Goal: Communication & Community: Participate in discussion

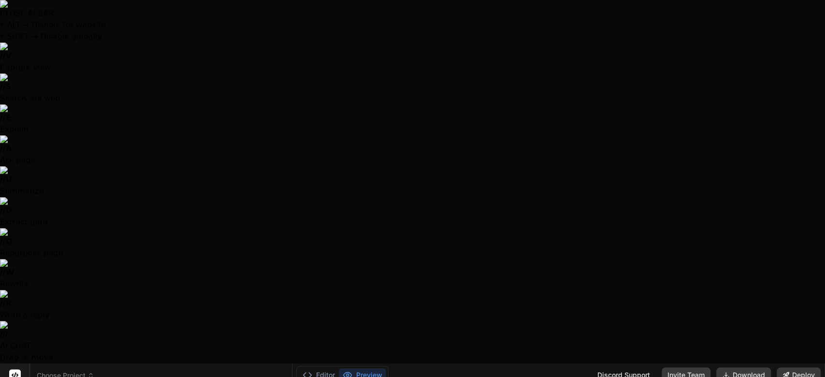
scroll to position [17, 0]
click at [251, 115] on div at bounding box center [412, 188] width 825 height 377
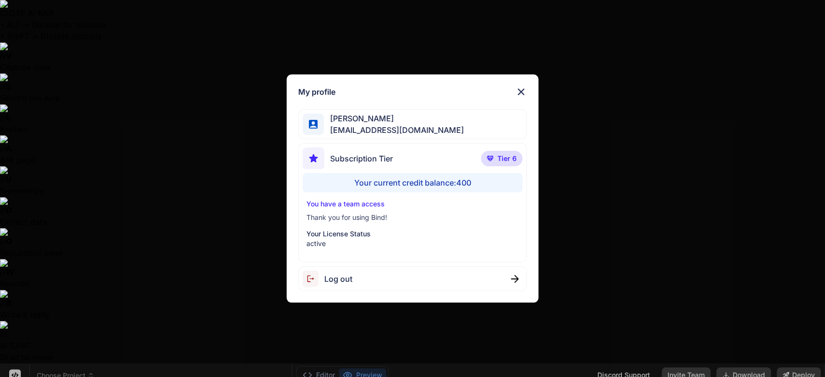
click at [334, 282] on span "Log out" at bounding box center [338, 279] width 28 height 12
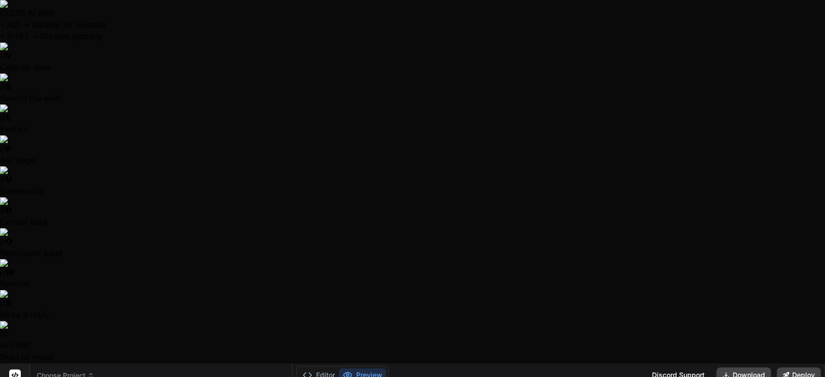
scroll to position [27, 0]
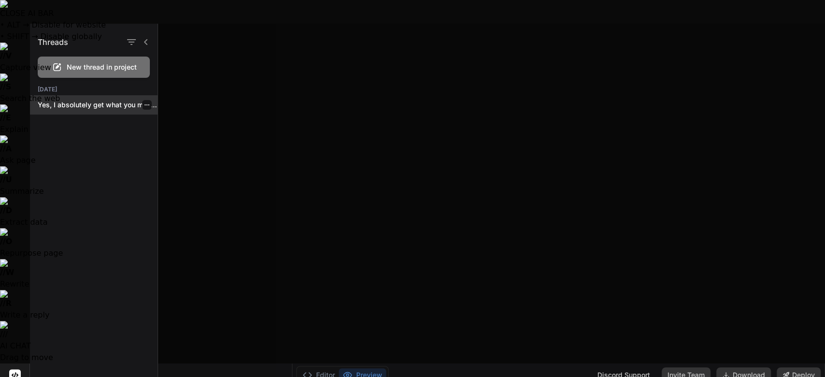
click at [60, 103] on p "Yes, I absolutely get what you mean!..." at bounding box center [98, 105] width 120 height 10
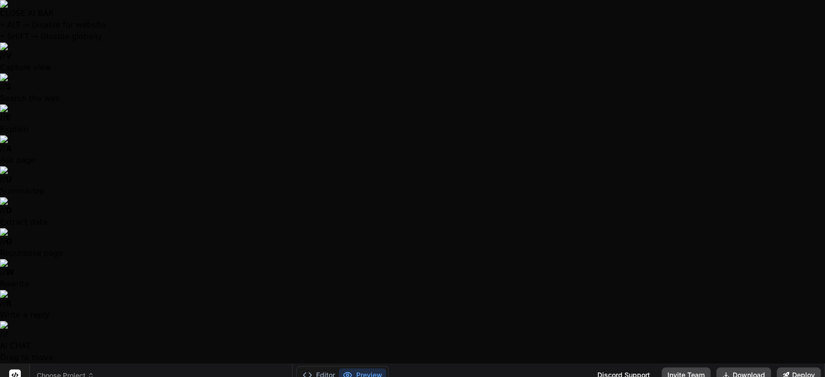
type textarea "x"
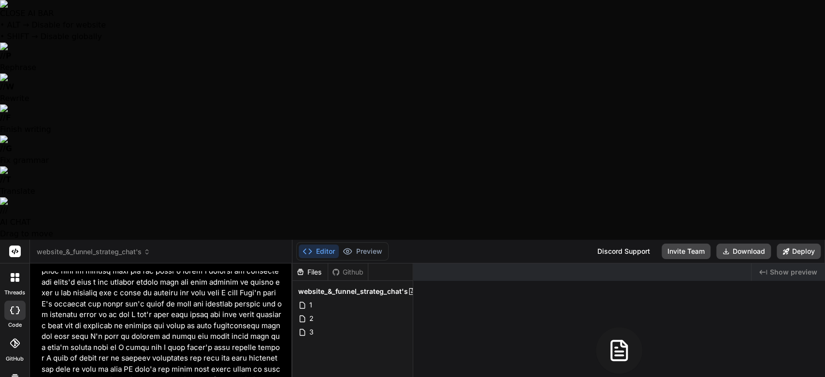
paste textarea "github_pat_11BGFCF4Q0VAOpB0GmPiOI_7fJji5FkM0XCgPapiB70fWd9rwq7GPZijo8Q5VKyCOI3N…"
type textarea "github_pat_11BGFCF4Q0VAOpB0GmPiOI_7fJji5FkM0XCgPapiB70fWd9rwq7GPZijo8Q5VKyCOI3N…"
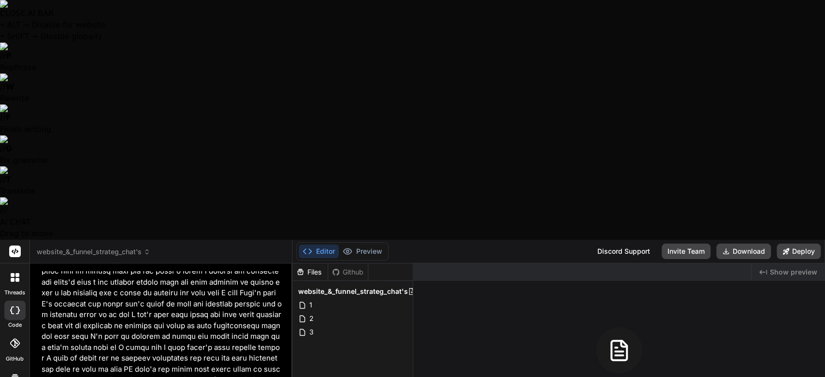
type textarea "x"
type textarea "github_pat_11BGFCF4Q0VAOpB0GmPiOI_7fJji5FkM0XCgPapiB70fWd9rwq7GPZijo8Q5VKyCOI3N…"
type textarea "x"
type textarea "github_pat_11BGFCF4Q0VAOpB0GmPiOI_7fJji5FkM0XCgPapiB70fWd9rwq7GPZijo8Q5VKyCOI3N…"
type textarea "x"
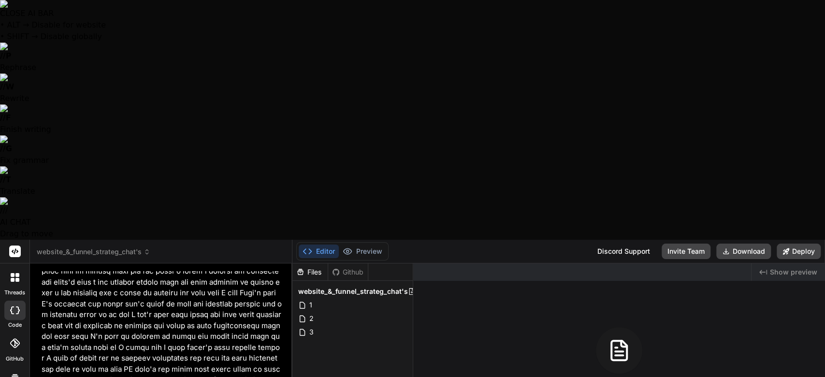
type textarea "github_pat_11BGFCF4Q0VAOpB0GmPiOI_7fJji5FkM0XCgPapiB70fWd9rwq7GPZijo8Q5VKyCOI3N…"
type textarea "x"
type textarea "github_pat_11BGFCF4Q0VAOpB0GmPiOI_7fJji5FkM0XCgPapiB70fWd9rwq7GPZijo8Q5VKyCOI3N…"
type textarea "x"
type textarea "github_pat_11BGFCF4Q0VAOpB0GmPiOI_7fJji5FkM0XCgPapiB70fWd9rwq7GPZijo8Q5VKyCOI3N…"
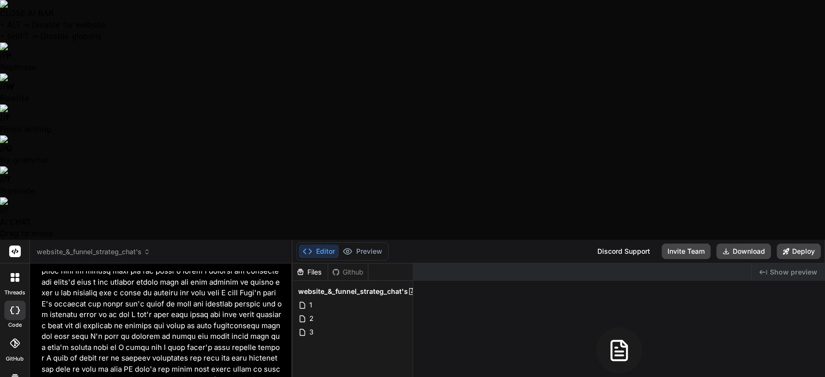
type textarea "x"
type textarea "github_pat_11BGFCF4Q0VAOpB0GmPiOI_7fJji5FkM0XCgPapiB70fWd9rwq7GPZijo8Q5VKyCOI3N…"
type textarea "x"
type textarea "github_pat_11BGFCF4Q0VAOpB0GmPiOI_7fJji5FkM0XCgPapiB70fWd9rwq7GPZijo8Q5VKyCOI3N…"
type textarea "x"
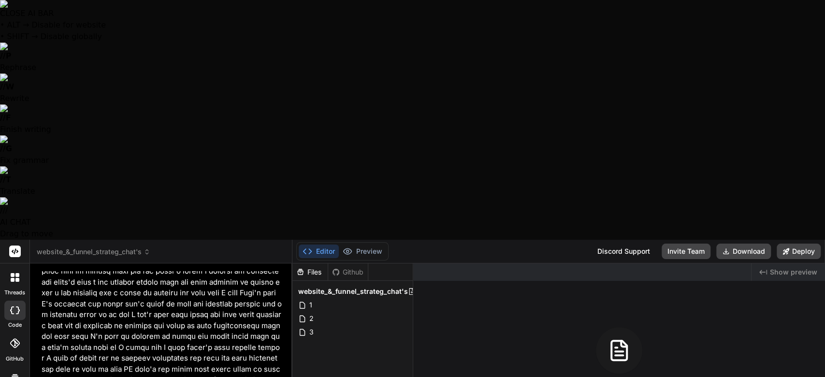
type textarea "github_pat_11BGFCF4Q0VAOpB0GmPiOI_7fJji5FkM0XCgPapiB70fWd9rwq7GPZijo8Q5VKyCOI3N…"
type textarea "x"
type textarea "github_pat_11BGFCF4Q0VAOpB0GmPiOI_7fJji5FkM0XCgPapiB70fWd9rwq7GPZijo8Q5VKyCOI3N…"
type textarea "x"
type textarea "github_pat_11BGFCF4Q0VAOpB0GmPiOI_7fJji5FkM0XCgPapiB70fWd9rwq7GPZijo8Q5VKyCOI3N…"
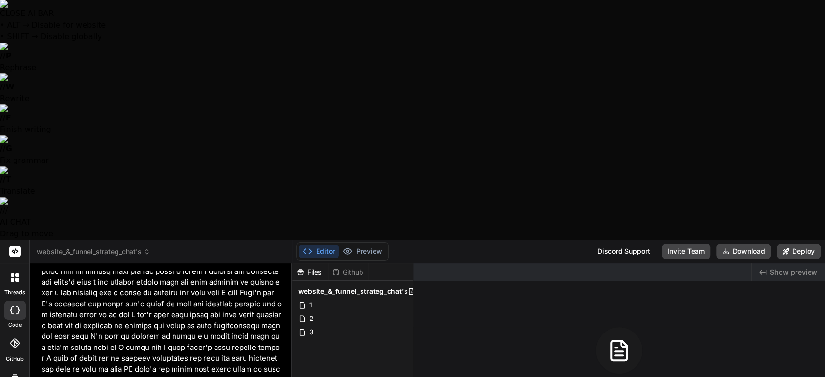
type textarea "x"
type textarea "github_pat_11BGFCF4Q0VAOpB0GmPiOI_7fJji5FkM0XCgPapiB70fWd9rwq7GPZijo8Q5VKyCOI3N…"
type textarea "x"
type textarea "github_pat_11BGFCF4Q0VAOpB0GmPiOI_7fJji5FkM0XCgPapiB70fWd9rwq7GPZijo8Q5VKyCOI3N…"
type textarea "x"
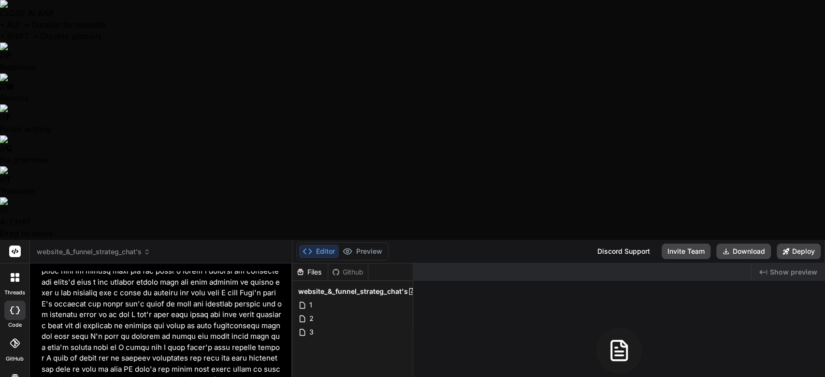
type textarea "github_pat_11BGFCF4Q0VAOpB0GmPiOI_7fJji5FkM0XCgPapiB70fWd9rwq7GPZijo8Q5VKyCOI3NX"
type textarea "x"
type textarea "github_pat_11BGFCF4Q0VAOpB0GmPiOI_7fJji5FkM0XCgPapiB70fWd9rwq7GPZijo8Q5VKyCOI3N"
type textarea "x"
type textarea "github_pat_11BGFCF4Q0VAOpB0GmPiOI_7fJji5FkM0XCgPapiB70fWd9rwq7GPZijo8Q5VKyCOI3"
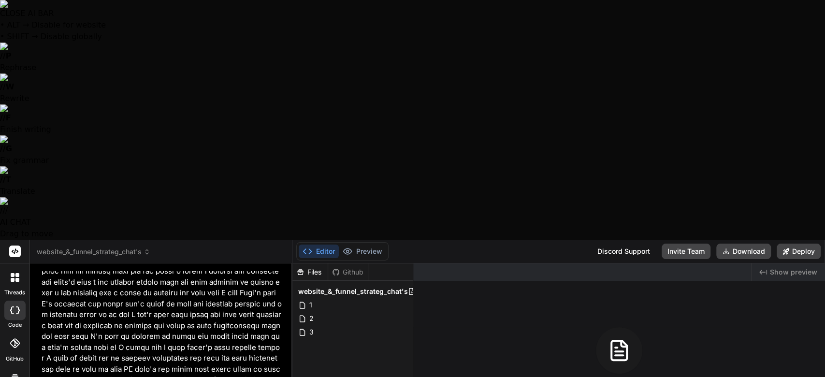
type textarea "x"
type textarea "github_pat_11BGFCF4Q0VAOpB0GmPiOI_7fJji5FkM0XCgPapiB70fWd9rwq7GPZijo8Q5VKyCOI"
type textarea "x"
type textarea "github_pat_11BGFCF4Q0VAOpB0GmPiOI_7fJji5FkM0XCgPapiB70fWd9rwq7GPZijo8Q5VKyCO"
type textarea "x"
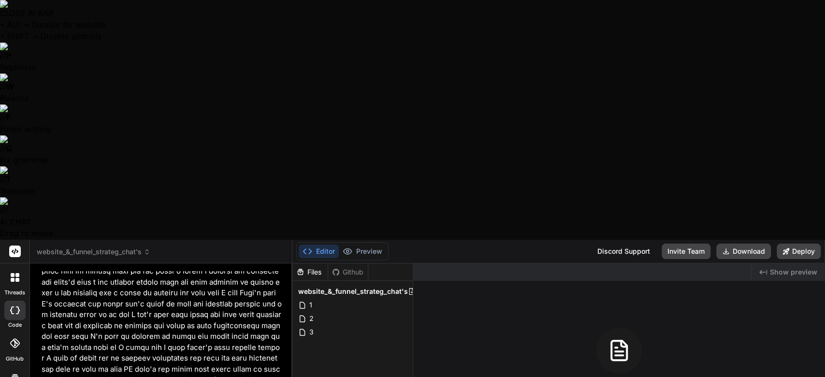
type textarea "github_pat_11BGFCF4Q0VAOpB0GmPiOI_7fJji5FkM0XCgPapiB70fWd9rwq7GPZijo8Q5VKyC"
type textarea "x"
type textarea "github_pat_11BGFCF4Q0VAOpB0GmPiOI_7fJji5FkM0XCgPapiB70fWd9rwq7GPZijo8Q5VKy"
type textarea "x"
type textarea "github_pat_11BGFCF4Q0VAOpB0GmPiOI_7fJji5FkM0XCgPapiB70fWd9rwq7GPZijo8Q5VK"
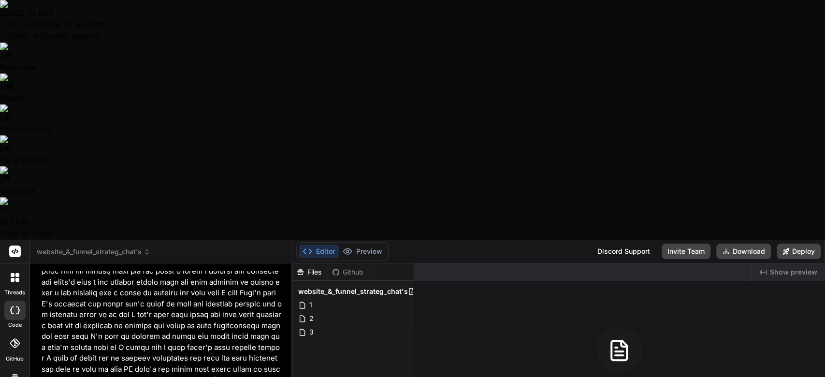
type textarea "x"
type textarea "github_pat_11BGFCF4Q0VAOpB0GmPiOI_7fJji5FkM0XCgPapiB70fWd9rwq7GPZijo8Q5V"
type textarea "x"
type textarea "github_pat_11BGFCF4Q0VAOpB0GmPiOI_7fJji5FkM0XCgPapiB70fWd9rwq7GPZijo8Q5"
type textarea "x"
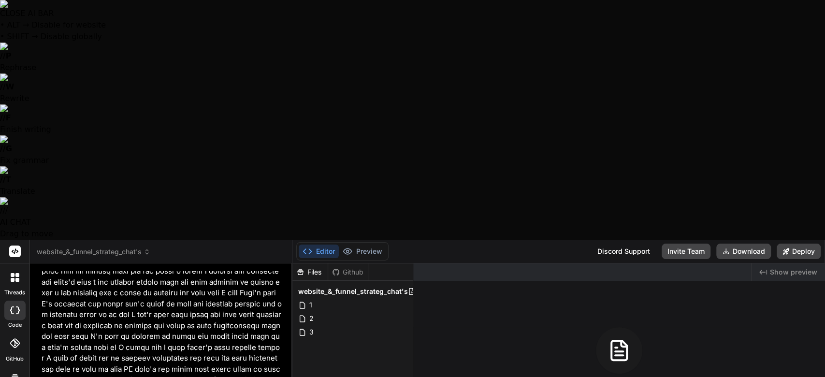
type textarea "github_pat_11BGFCF4Q0VAOpB0GmPiOI_7fJji5FkM0XCgPapiB70fWd9rwq7GPZijo8Q"
type textarea "x"
type textarea "github_pat_11BGFCF4Q0VAOpB0GmPiOI_7fJji5FkM0XCgPapiB70fWd9rwq7GPZijo8"
type textarea "x"
type textarea "github_pat_11BGFCF4Q0VAOpB0GmPiOI_7fJji5FkM0XCgPapiB70fWd9rwq7GPZijo"
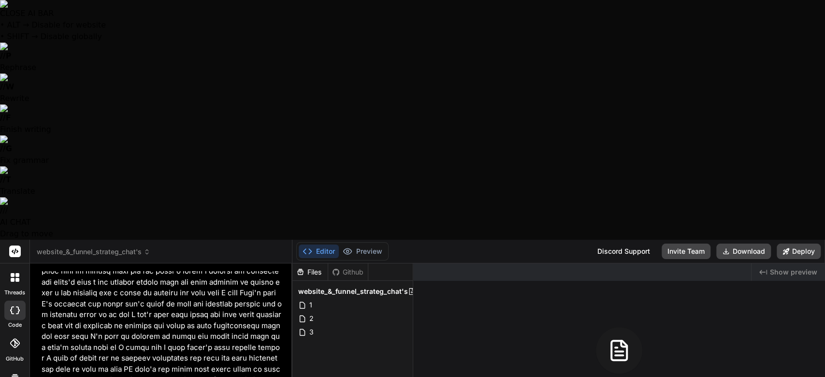
type textarea "x"
type textarea "github_pat_11BGFCF4Q0VAOpB0GmPiOI_7fJji5FkM0XCgPapiB70fWd9rwq7GPZij"
type textarea "x"
type textarea "github_pat_11BGFCF4Q0VAOpB0GmPiOI_7fJji5FkM0XCgPapiB70fWd9rwq7GPZi"
type textarea "x"
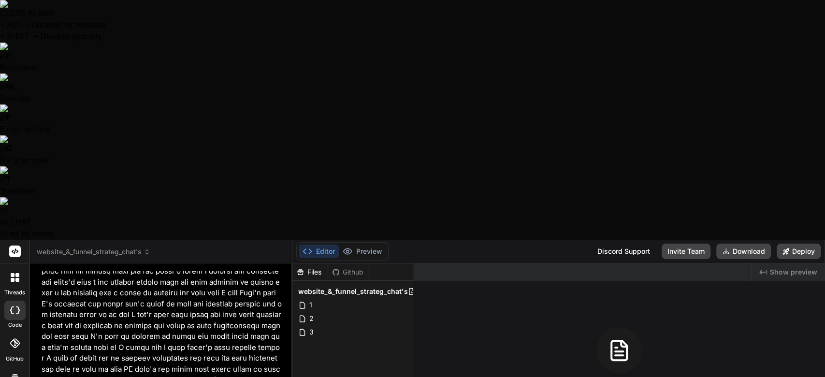
type textarea "github_pat_11BGFCF4Q0VAOpB0GmPiOI_7fJji5FkM0XCgPapiB70fWd9rwq7GPZ"
type textarea "x"
type textarea "github_pat_11BGFCF4Q0VAOpB0GmPiOI_7fJji5FkM0XCgPapiB70fWd9rwq7GP"
type textarea "x"
type textarea "github_pat_11BGFCF4Q0VAOpB0GmPiOI_7fJji5FkM0XCgPapiB70fWd9rwq7G"
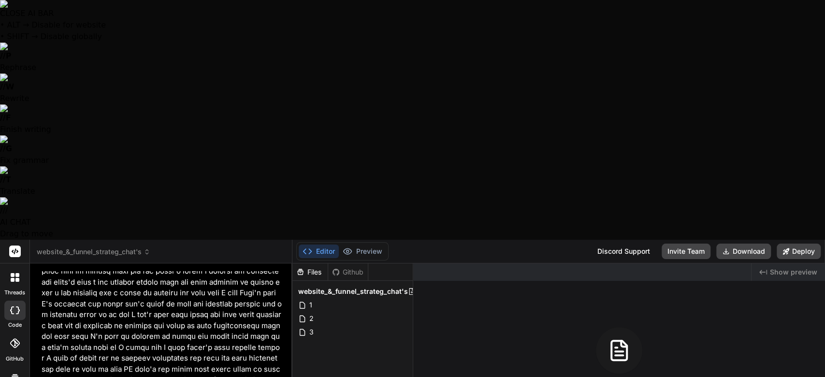
type textarea "x"
type textarea "github_pat_11BGFCF4Q0VAOpB0GmPiOI_7fJji5FkM0XCgPapiB70fWd9rwq7"
type textarea "x"
type textarea "github_pat_11BGFCF4Q0VAOpB0GmPiOI_7fJji5FkM0XCgPapiB70fWd9rwq"
type textarea "x"
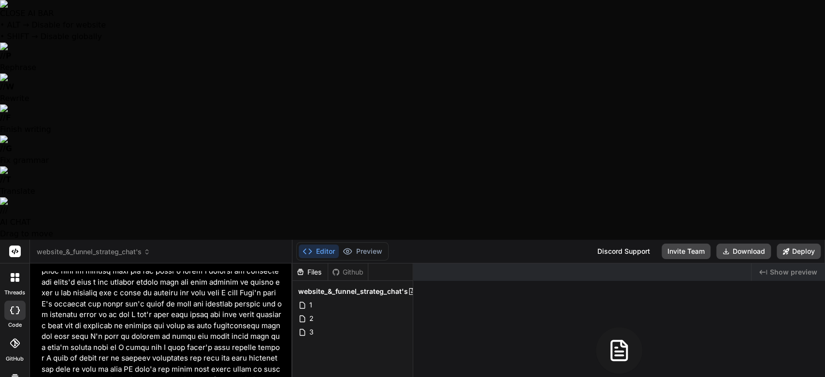
type textarea "github_pat_11BGFCF4Q0VAOpB0GmPiOI_7fJji5FkM0XCgPapiB70fWd9rw"
type textarea "x"
type textarea "github_pat_11BGFCF4Q0VAOpB0GmPiOI_7fJji5FkM0XCgPapiB70fWd9r"
type textarea "x"
type textarea "github_pat_11BGFCF4Q0VAOpB0GmPiOI_7fJji5FkM0XCgPapiB70fWd9"
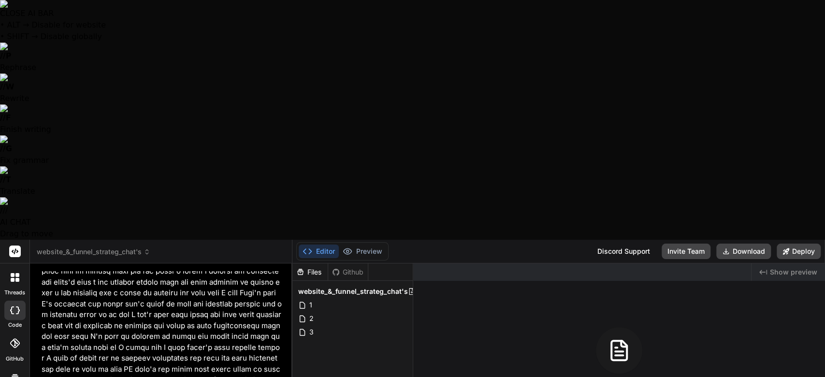
type textarea "x"
type textarea "github_pat_11BGFCF4Q0VAOpB0GmPiOI_7fJji5FkM0XCgPapiB70fWd"
type textarea "x"
type textarea "github_pat_11BGFCF4Q0VAOpB0GmPiOI_7fJji5FkM0XCgPapiB70fW"
type textarea "x"
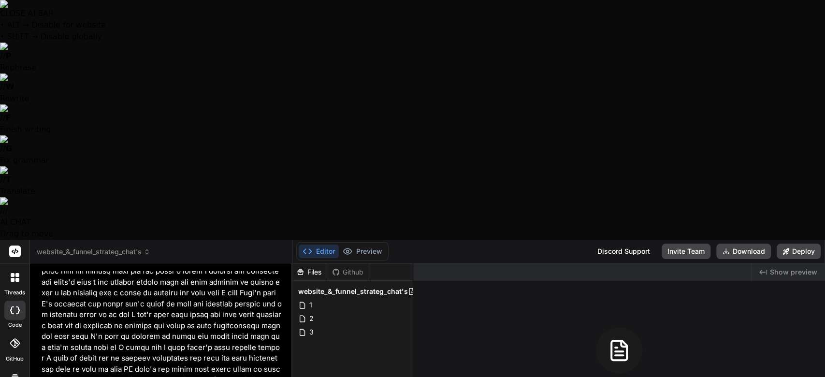
type textarea "github_pat_11BGFCF4Q0VAOpB0GmPiOI_7fJji5FkM0XCgPapiB70f"
type textarea "x"
type textarea "github_pat_11BGFCF4Q0VAOpB0GmPiOI_7fJji5FkM0XCgPapiB70"
type textarea "x"
type textarea "github_pat_11BGFCF4Q0VAOpB0GmPiOI_7fJji5FkM0XCgPapiB7"
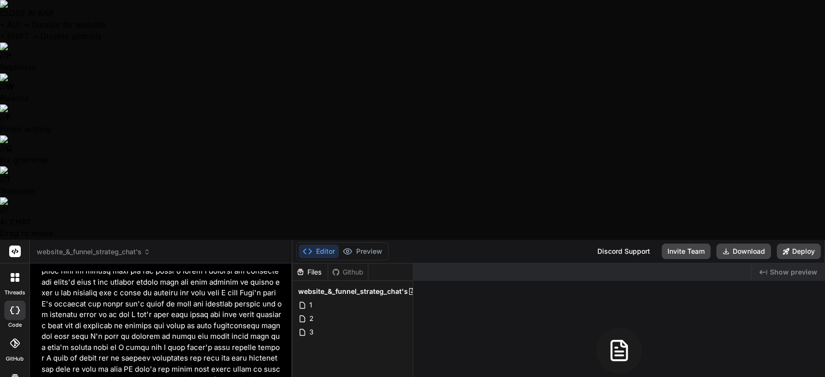
type textarea "x"
type textarea "github_pat_11BGFCF4Q0VAOpB0GmPiOI_7fJji5FkM0XCgPapiB"
type textarea "x"
type textarea "github_pat_11BGFCF4Q0VAOpB0GmPiOI_7fJji5FkM0XCgPapi"
type textarea "x"
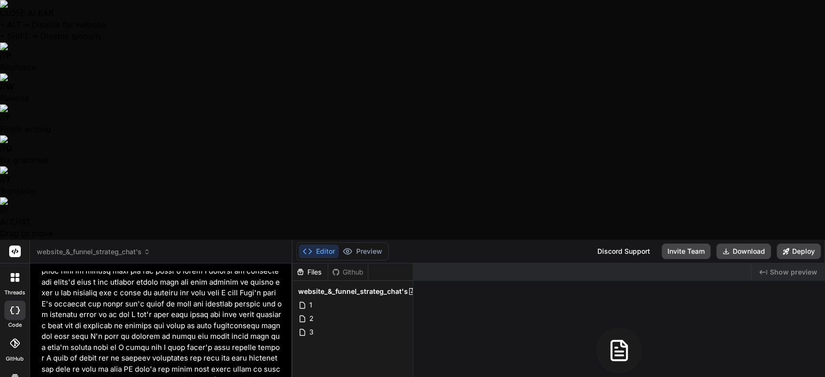
type textarea "github_pat_11BGFCF4Q0VAOpB0GmPiOI_7fJji5FkM0XCgPap"
type textarea "x"
type textarea "github_pat_11BGFCF4Q0VAOpB0GmPiOI_7fJji5FkM0XCgPa"
type textarea "x"
type textarea "github_pat_11BGFCF4Q0VAOpB0GmPiOI_7fJji5FkM0XCgP"
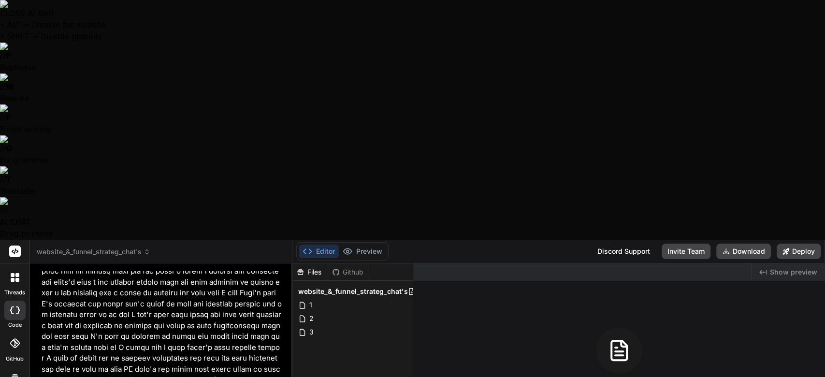
type textarea "x"
type textarea "github_pat_11BGFCF4Q0VAOpB0GmPiOI_7fJji5FkM0XCg"
type textarea "x"
type textarea "github_pat_11BGFCF4Q0VAOpB0GmPiOI_7fJji5FkM0XC"
type textarea "x"
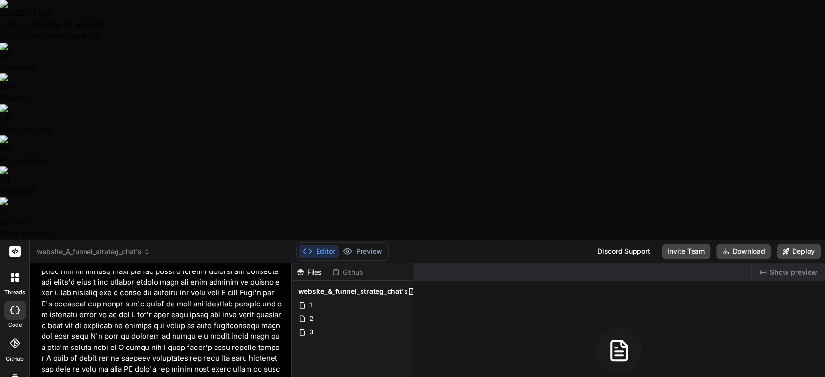
type textarea "github_pat_11BGFCF4Q0VAOpB0GmPiOI_7fJji5FkM0X"
type textarea "x"
type textarea "github_pat_11BGFCF4Q0VAOpB0GmPiOI_7fJji5FkM0"
type textarea "x"
type textarea "github_pat_11BGFCF4Q0VAOpB0GmPiOI_7fJji5FkM"
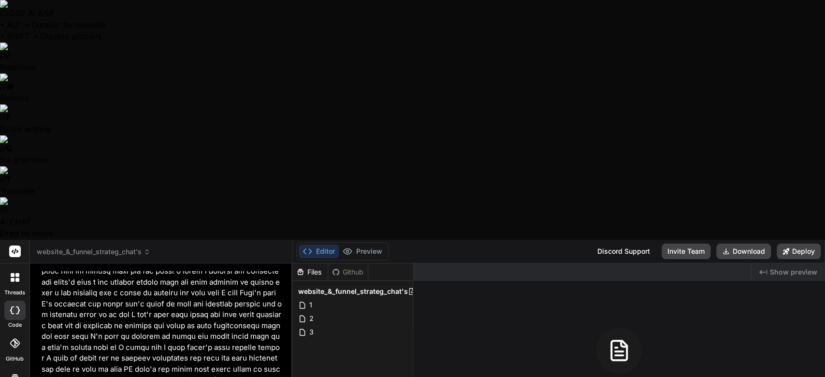
type textarea "x"
type textarea "github_pat_11BGFCF4Q0VAOpB0GmPiOI_7fJji5Fk"
type textarea "x"
type textarea "github_pat_11BGFCF4Q0VAOpB0GmPiOI_7fJji5F"
type textarea "x"
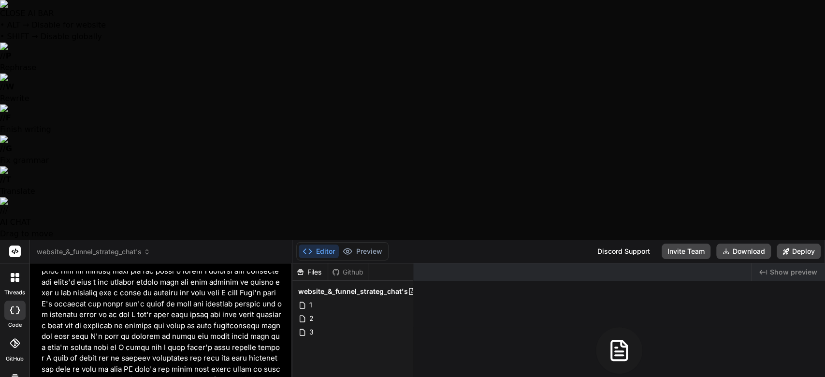
type textarea "github_pat_11BGFCF4Q0VAOpB0GmPiOI_7fJji5"
type textarea "x"
type textarea "github_pat_11BGFCF4Q0VAOpB0GmPiOI_7fJji"
type textarea "x"
type textarea "github_pat_11BGFCF4Q0VAOpB0GmPiOI_7fJj"
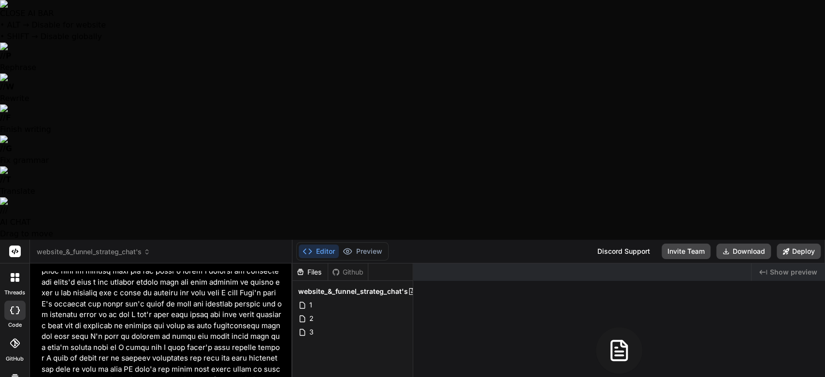
type textarea "x"
type textarea "github_pat_11BGFCF4Q0VAOpB0GmPiOI_7fJ"
type textarea "x"
type textarea "github_pat_11BGFCF4Q0VAOpB0GmPiOI_7f"
type textarea "x"
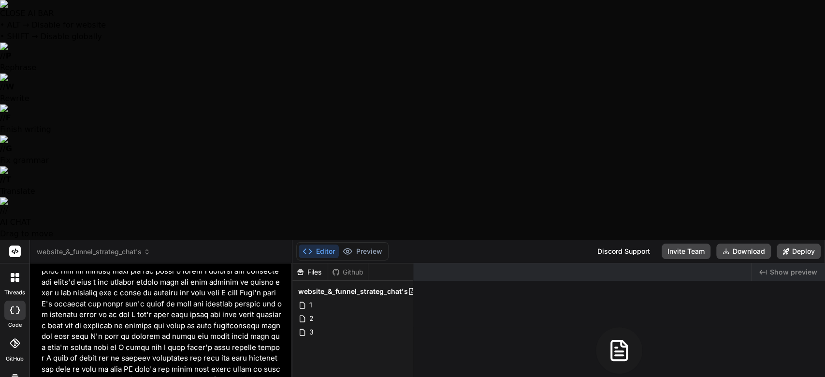
type textarea "github_pat_11BGFCF4Q0VAOpB0GmPiOI_7"
type textarea "x"
type textarea "github_pat_11BGFCF4Q0VAOpB0GmPiOI_"
type textarea "x"
type textarea "github_pat_11BGFCF4Q0VAOpB0GmPiOI"
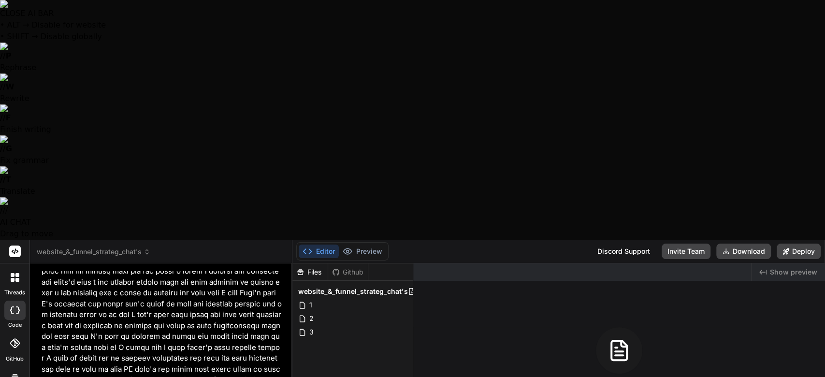
type textarea "x"
type textarea "github_pat_11BGFCF4Q0VAOpB0GmPiO"
type textarea "x"
type textarea "github_pat_11BGFCF4Q0VAOpB0GmPi"
type textarea "x"
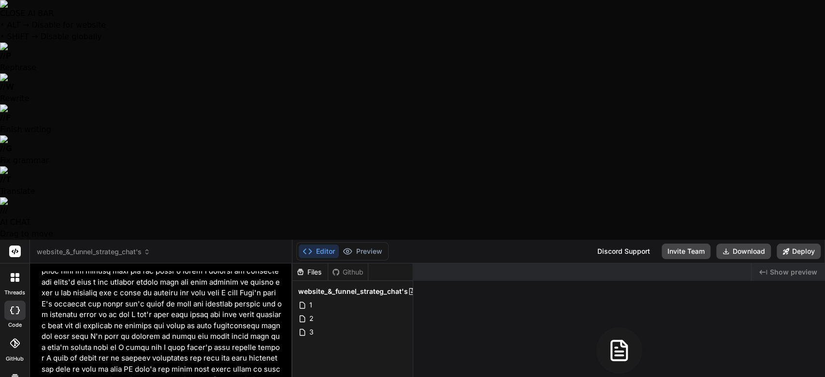
type textarea "github_pat_11BGFCF4Q0VAOpB0GmP"
type textarea "x"
type textarea "github_pat_11BGFCF4Q0VAOpB0Gm"
type textarea "x"
type textarea "github_pat_11BGFCF4Q0VAOpB0G"
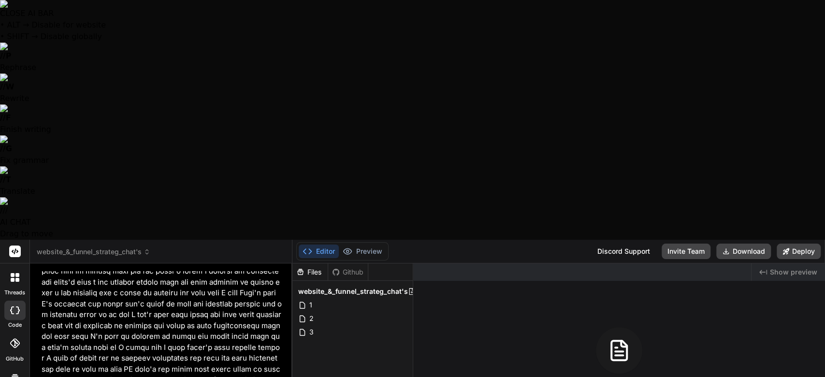
type textarea "x"
type textarea "github_pat_11BGFCF4Q0VAOpB0"
type textarea "x"
type textarea "github_pat_11BGFCF4Q0VAOpB"
type textarea "x"
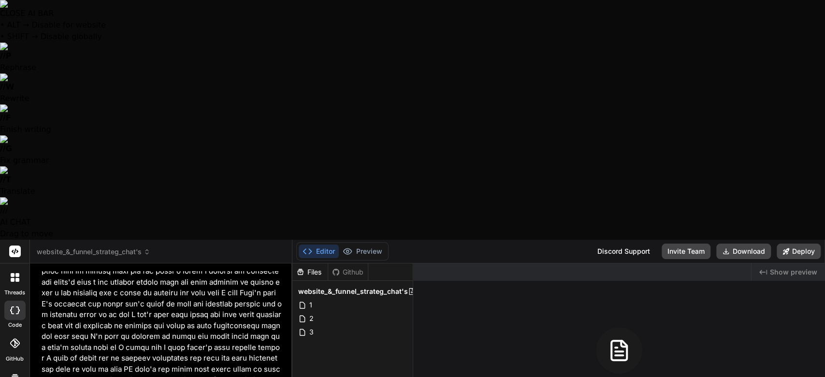
type textarea "github_pat_11BGFCF4Q0VAOp"
type textarea "x"
type textarea "github_pat_11BGFCF4Q0VAO"
type textarea "x"
type textarea "github_pat_11BGFCF4Q0VA"
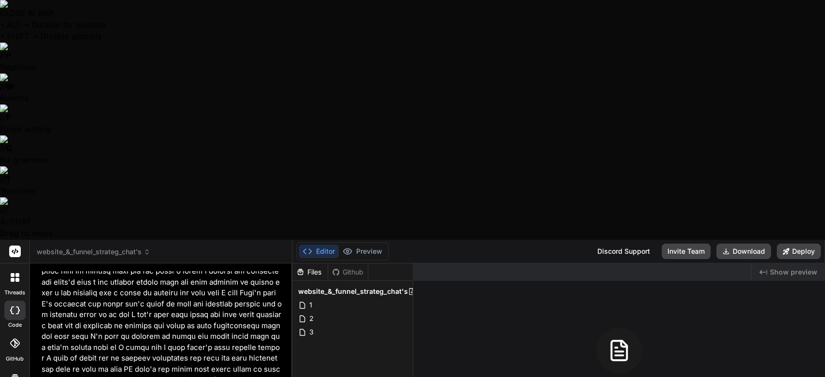
type textarea "x"
type textarea "github_pat_11BGFCF4Q0V"
type textarea "x"
type textarea "github_pat_11BGFCF4Q0"
type textarea "x"
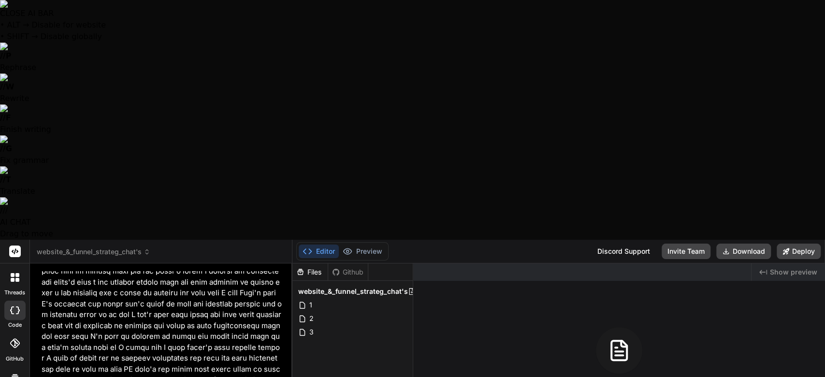
type textarea "github_pat_11BGFCF4Q"
type textarea "x"
type textarea "github_pat_11BGFCF4"
type textarea "x"
type textarea "github_pat_11BGFCF"
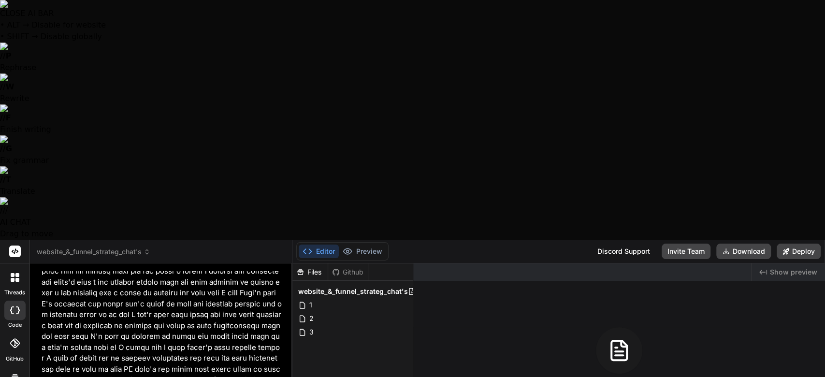
type textarea "x"
type textarea "github_pat_11BGFC"
type textarea "x"
type textarea "github_pat_11BGF"
type textarea "x"
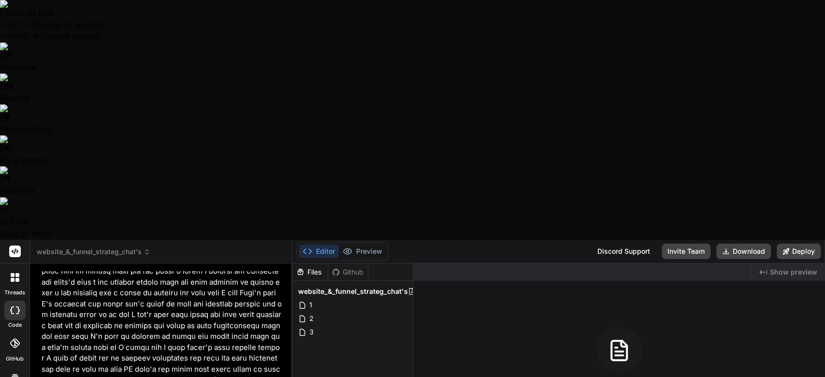
type textarea "github_pat_11BG"
type textarea "x"
type textarea "github_pat_11B"
type textarea "x"
type textarea "github_pat_11"
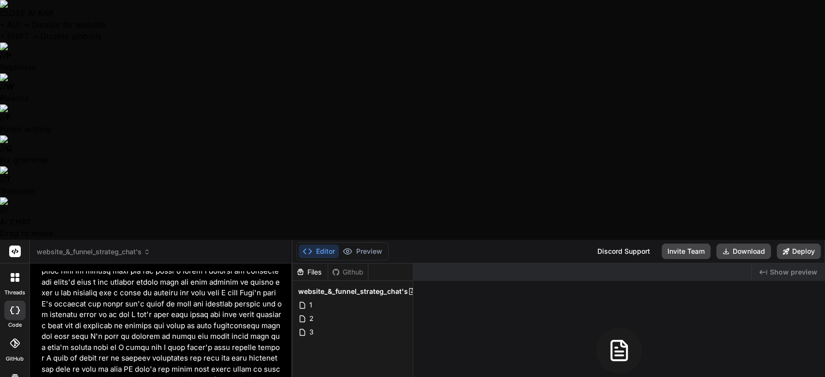
type textarea "x"
type textarea "github_pat_1"
type textarea "x"
type textarea "github_pat_"
type textarea "x"
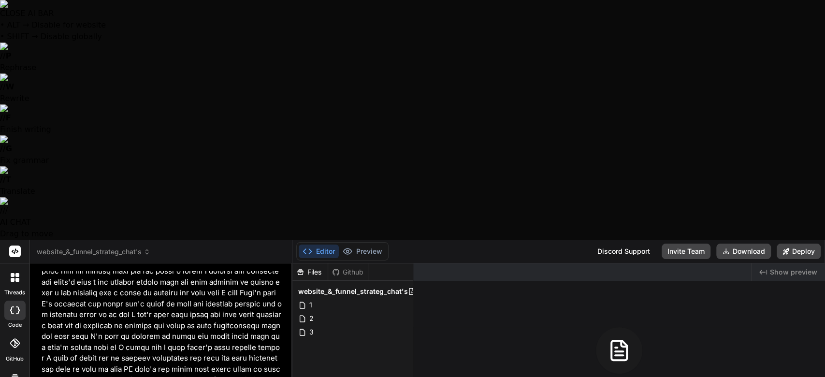
type textarea "github_pat"
type textarea "x"
type textarea "github_pa"
type textarea "x"
type textarea "github_p"
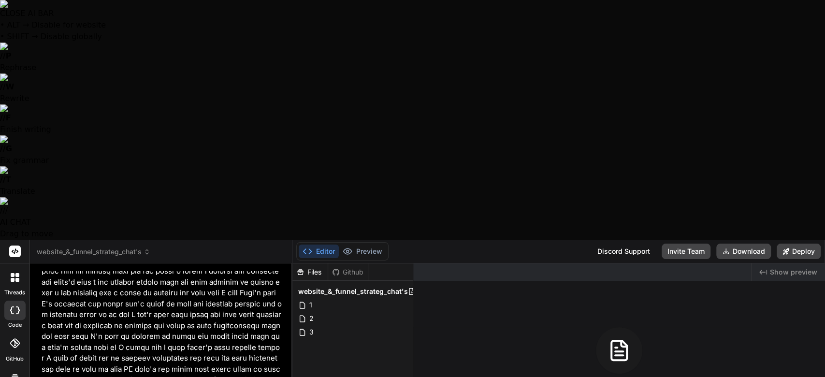
type textarea "x"
type textarea "github_"
type textarea "x"
type textarea "github"
type textarea "x"
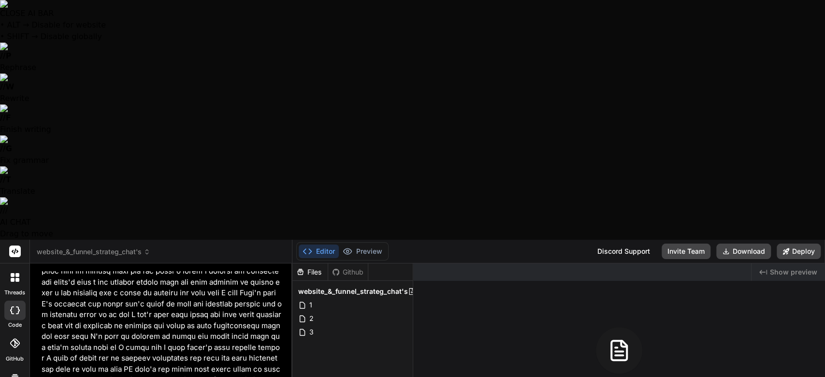
type textarea "githu"
type textarea "x"
type textarea "gith"
type textarea "x"
type textarea "git"
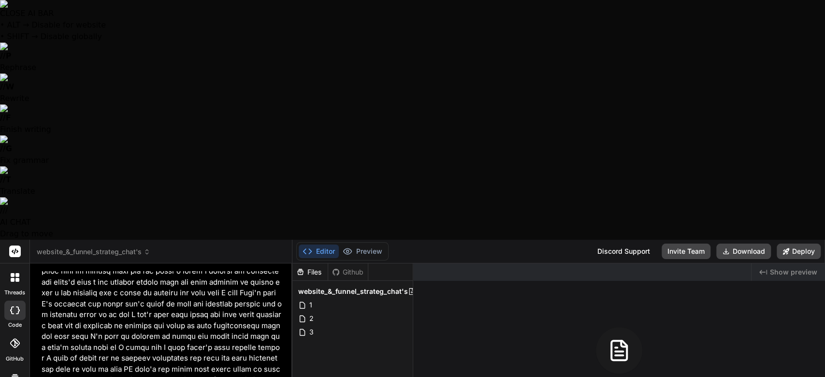
type textarea "x"
type textarea "gi"
type textarea "x"
type textarea "g"
type textarea "x"
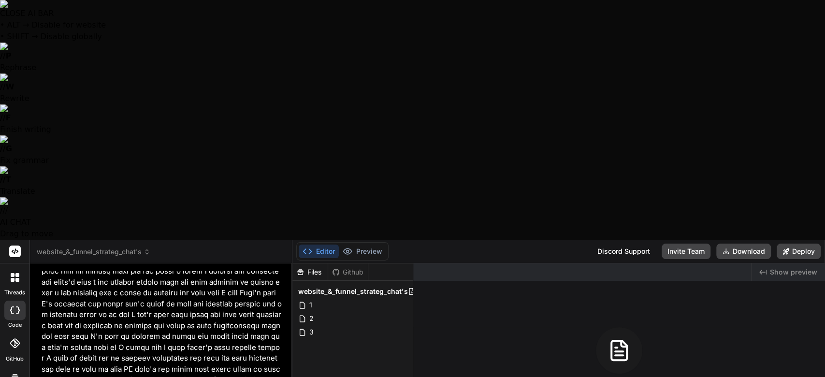
type textarea "x"
paste textarea "I was just thinking like that I guess where there are more well they're organiz…"
type textarea "I was just thinking like that I guess where there are more well they're organiz…"
type textarea "x"
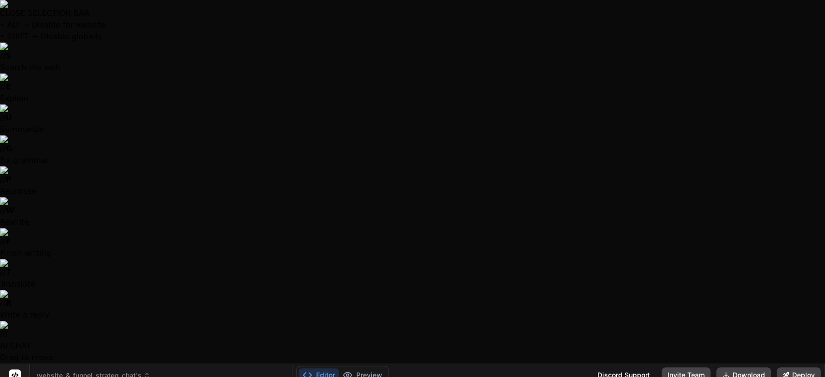
scroll to position [7, 0]
type textarea "x"
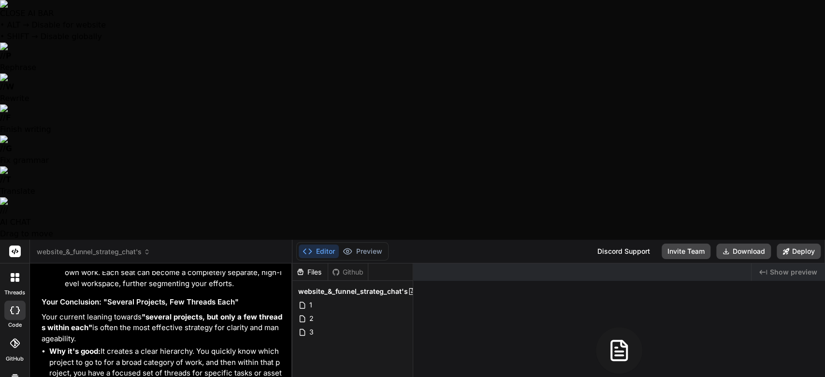
scroll to position [6857, 0]
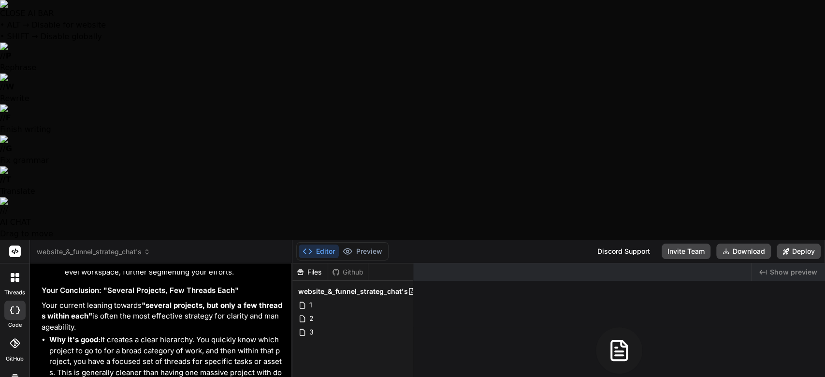
click at [52, 247] on span "website_&_funnel_strateg_chat's" at bounding box center [94, 252] width 114 height 10
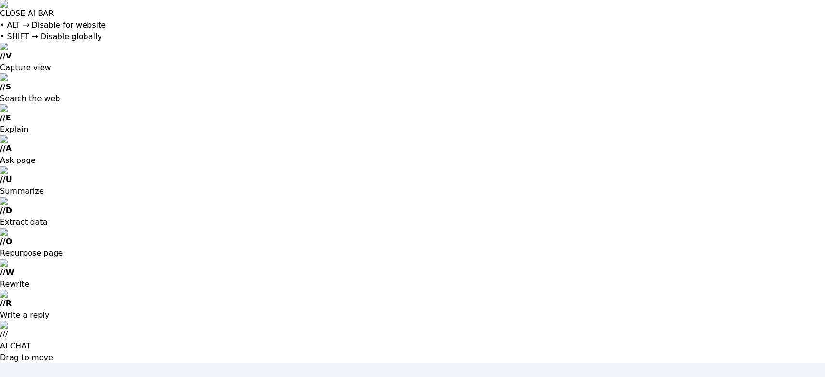
type input "[EMAIL_ADDRESS][DOMAIN_NAME]"
